Goal: Task Accomplishment & Management: Use online tool/utility

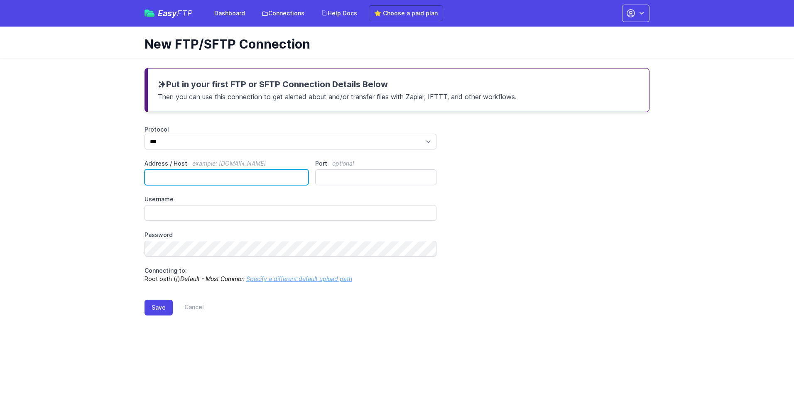
click at [210, 178] on input "Address / Host example: ftp.mydomain.com" at bounding box center [227, 178] width 164 height 16
type input "**********"
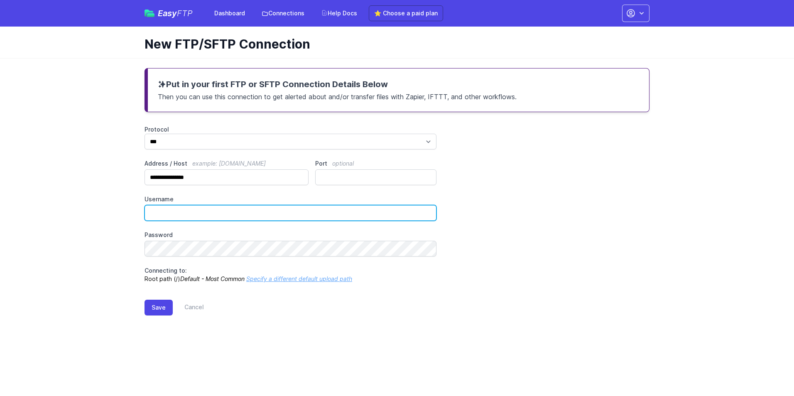
click at [186, 216] on input "Username" at bounding box center [291, 213] width 292 height 16
type input "*"
type input "********"
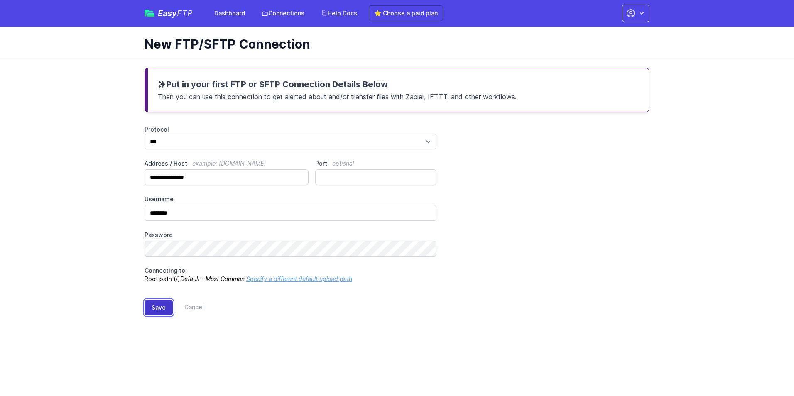
click at [162, 306] on button "Save" at bounding box center [159, 308] width 28 height 16
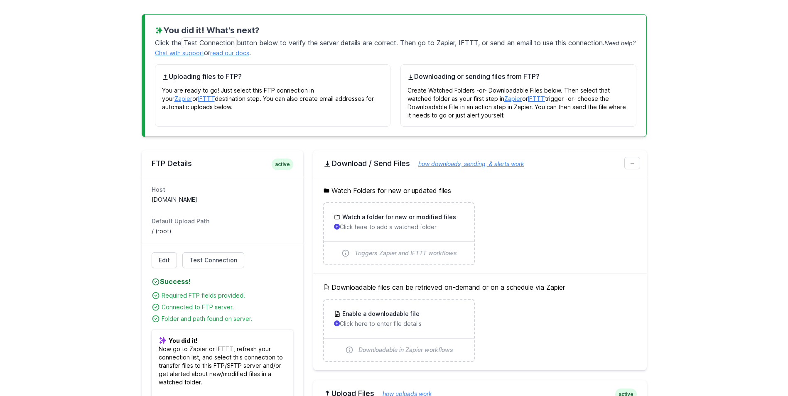
scroll to position [125, 0]
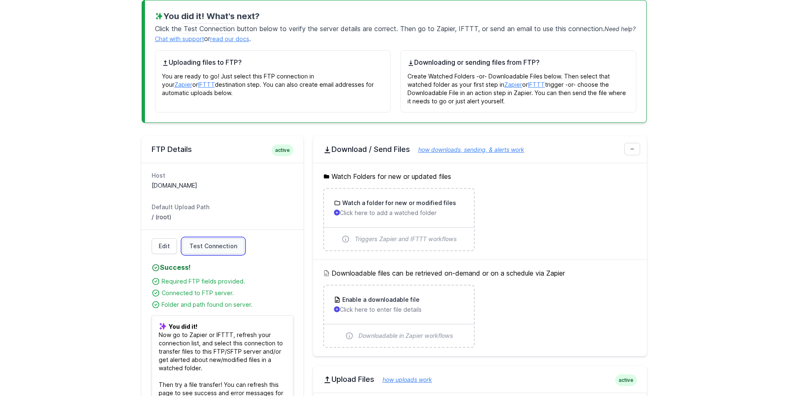
click at [219, 245] on span "Test Connection" at bounding box center [213, 246] width 48 height 8
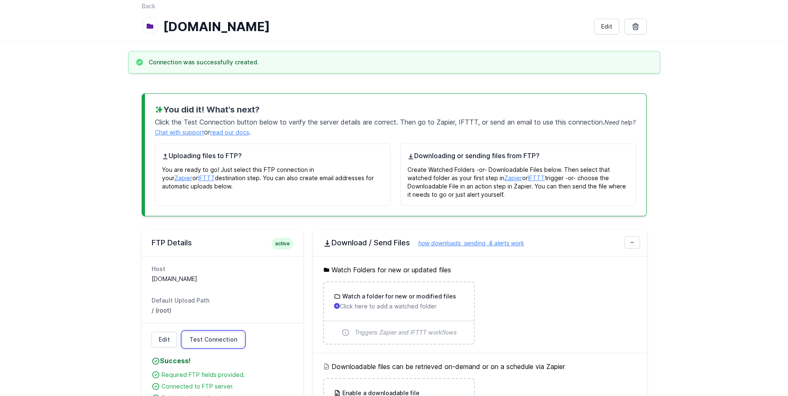
scroll to position [0, 0]
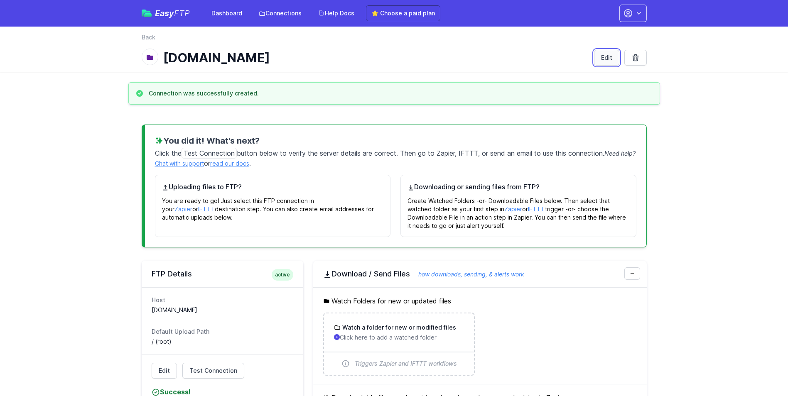
click at [602, 59] on link "Edit" at bounding box center [606, 58] width 25 height 16
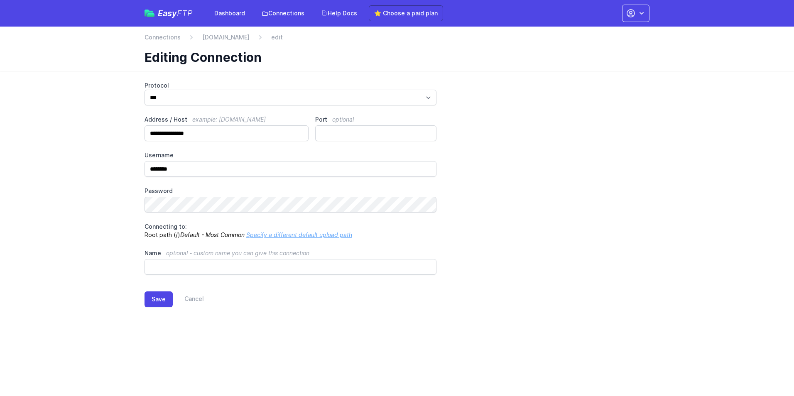
click at [289, 235] on link "Specify a different default upload path" at bounding box center [299, 234] width 106 height 7
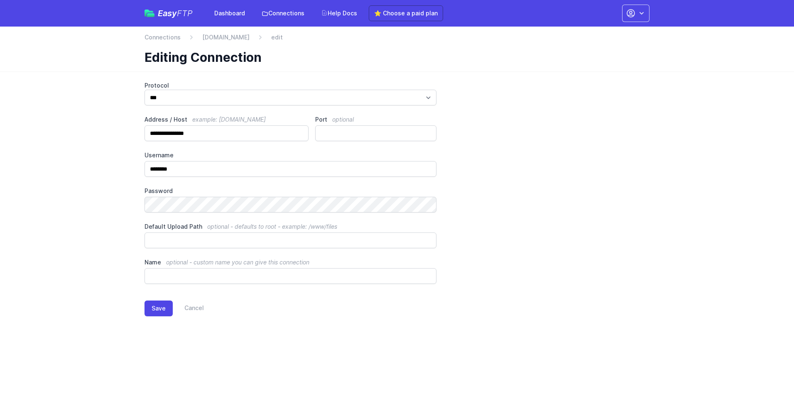
click at [529, 225] on div "**********" at bounding box center [397, 182] width 505 height 203
click at [161, 309] on button "Save" at bounding box center [159, 309] width 28 height 16
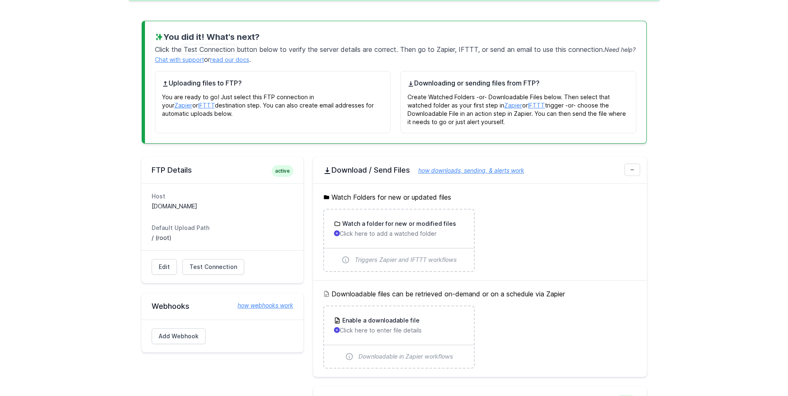
scroll to position [125, 0]
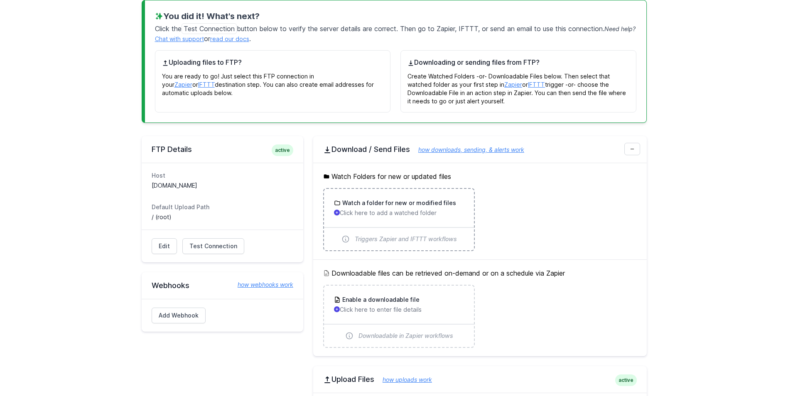
click at [390, 205] on h3 "Watch a folder for new or modified files" at bounding box center [398, 203] width 115 height 8
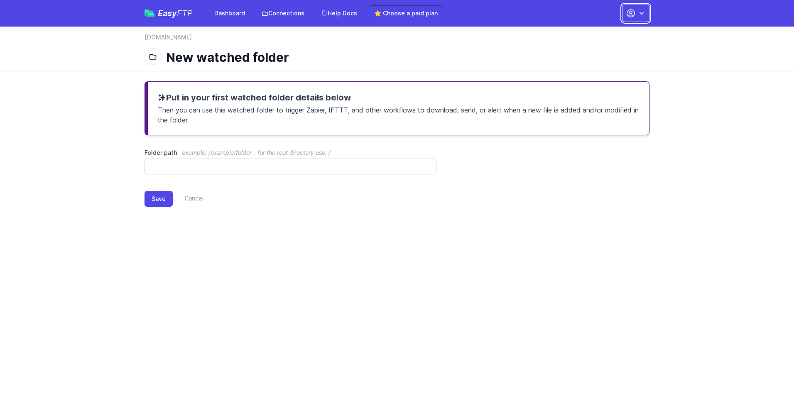
click at [634, 15] on icon "button" at bounding box center [631, 13] width 10 height 10
click at [590, 93] on link "Sign out" at bounding box center [610, 94] width 80 height 15
